Goal: Task Accomplishment & Management: Use online tool/utility

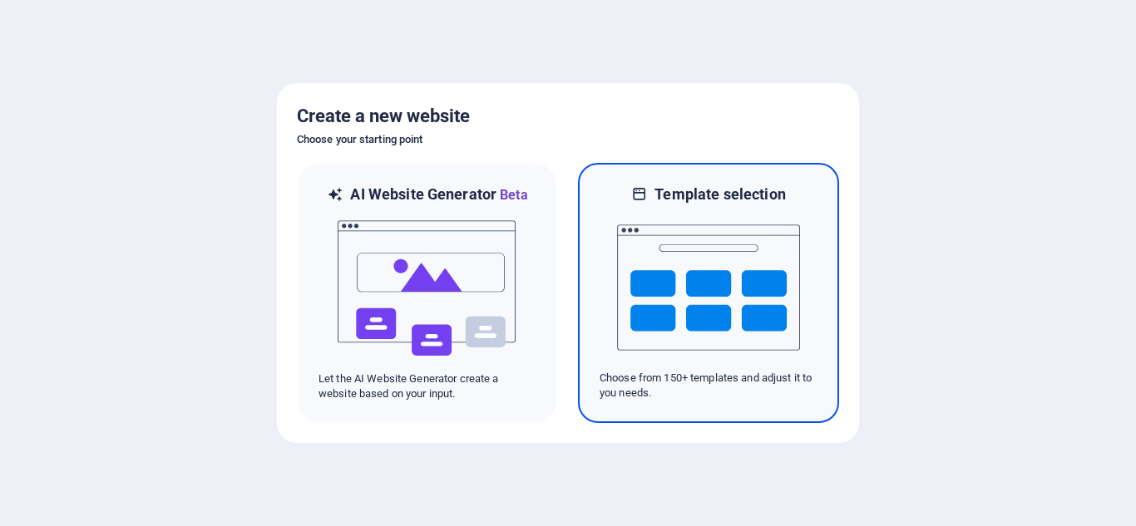
click at [684, 261] on img at bounding box center [708, 288] width 183 height 166
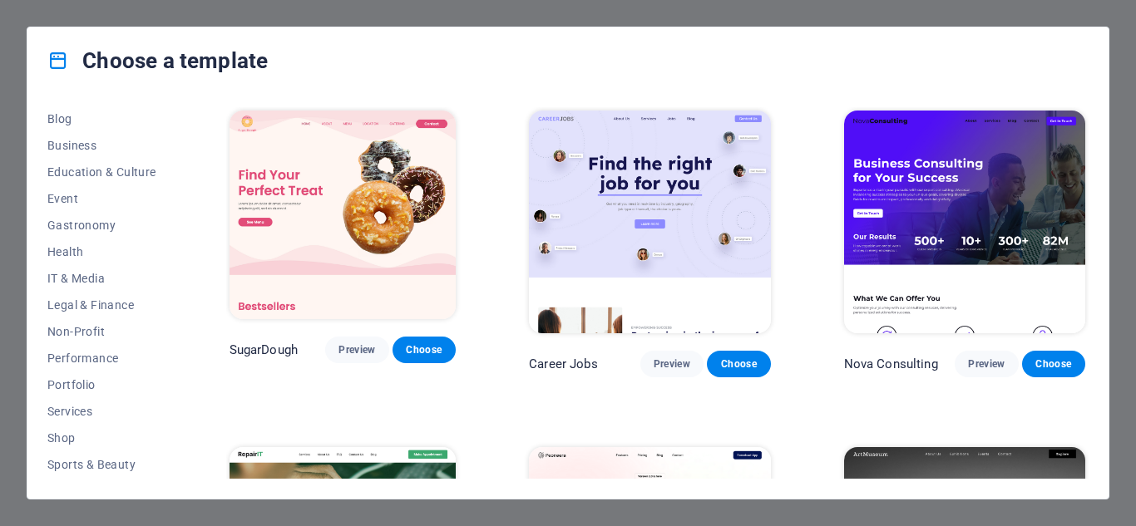
scroll to position [258, 0]
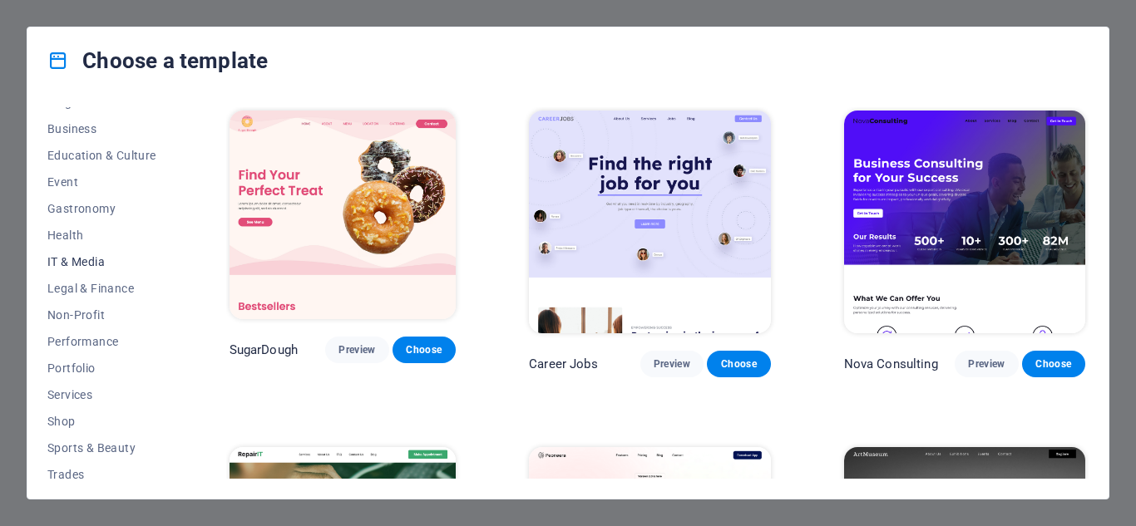
click at [97, 260] on span "IT & Media" at bounding box center [101, 261] width 109 height 13
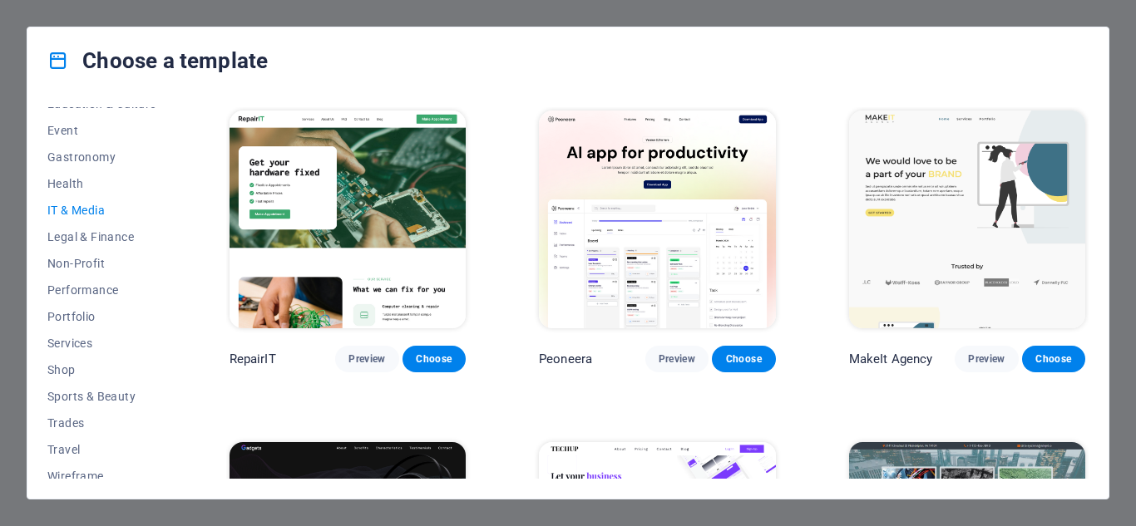
scroll to position [320, 0]
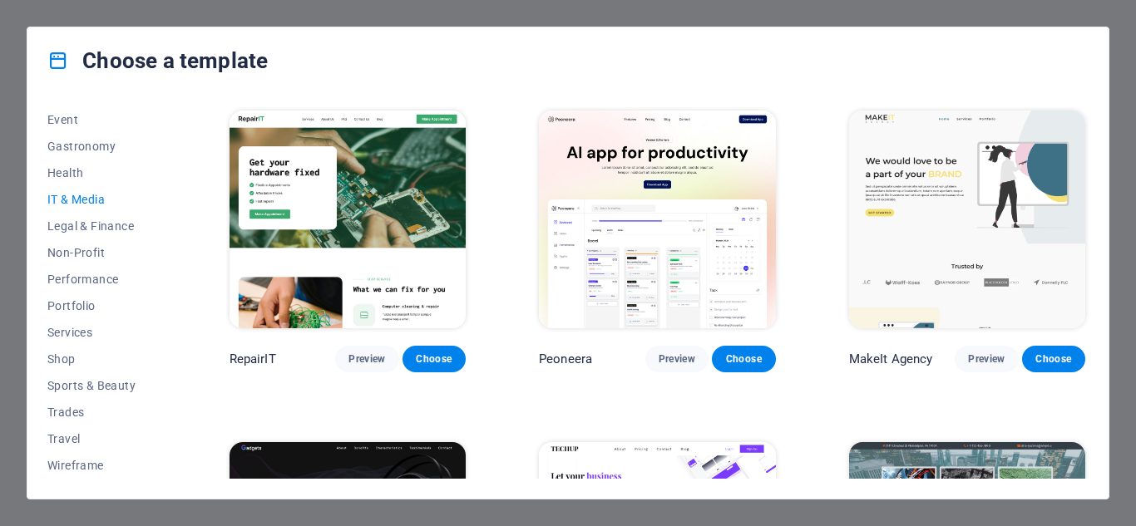
click at [1075, 53] on div "Choose a template" at bounding box center [567, 60] width 1081 height 67
click at [72, 250] on span "Multipager" at bounding box center [101, 253] width 109 height 13
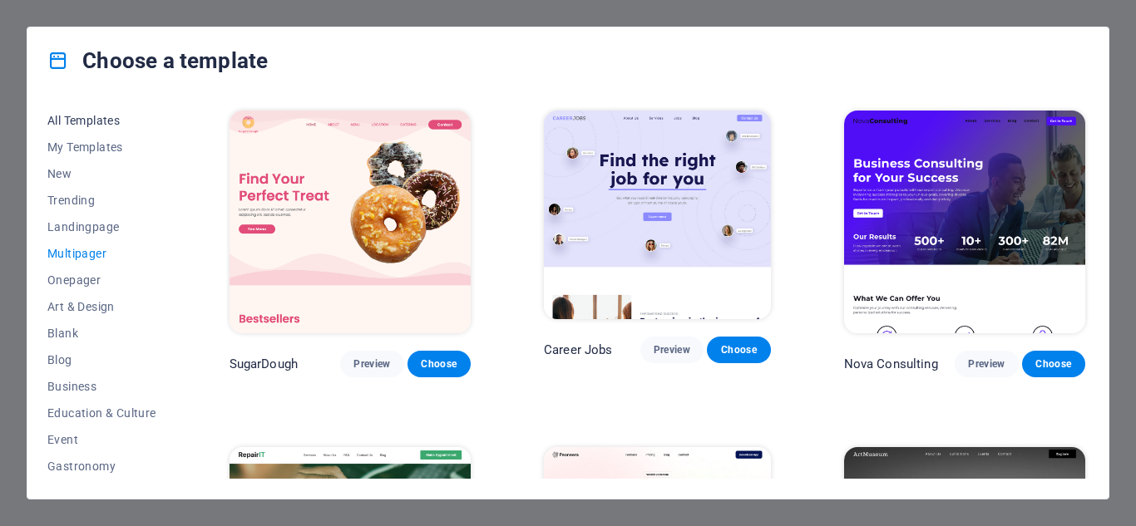
click at [75, 111] on button "All Templates" at bounding box center [101, 120] width 109 height 27
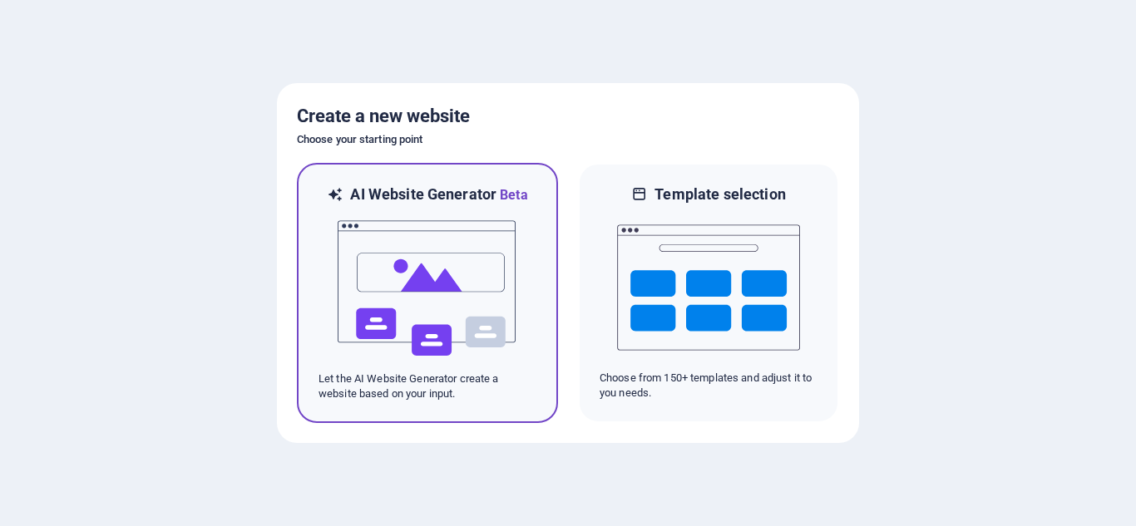
click at [456, 313] on img at bounding box center [427, 288] width 183 height 166
